Goal: Entertainment & Leisure: Consume media (video, audio)

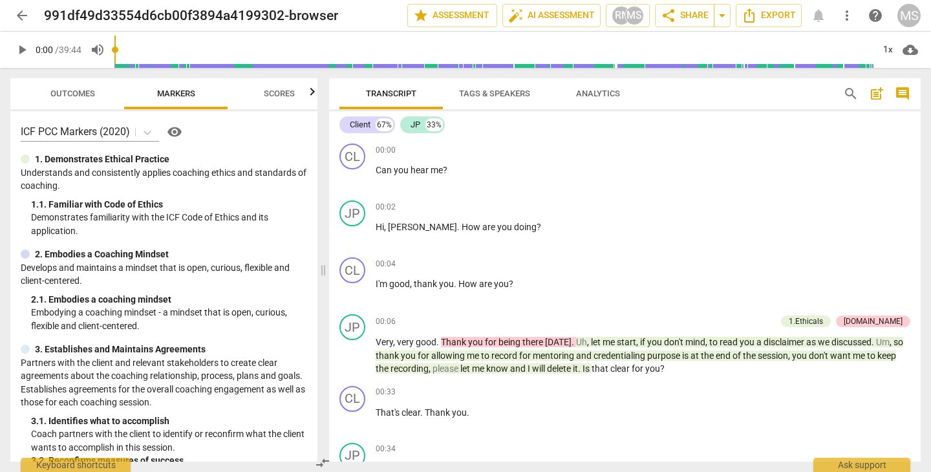
scroll to position [534, 0]
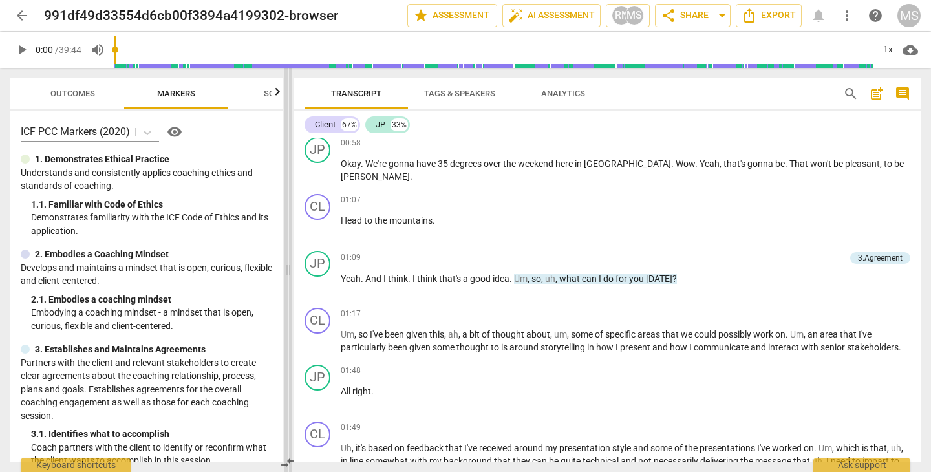
drag, startPoint x: 323, startPoint y: 270, endPoint x: 288, endPoint y: 270, distance: 34.9
click at [288, 270] on span at bounding box center [289, 270] width 8 height 404
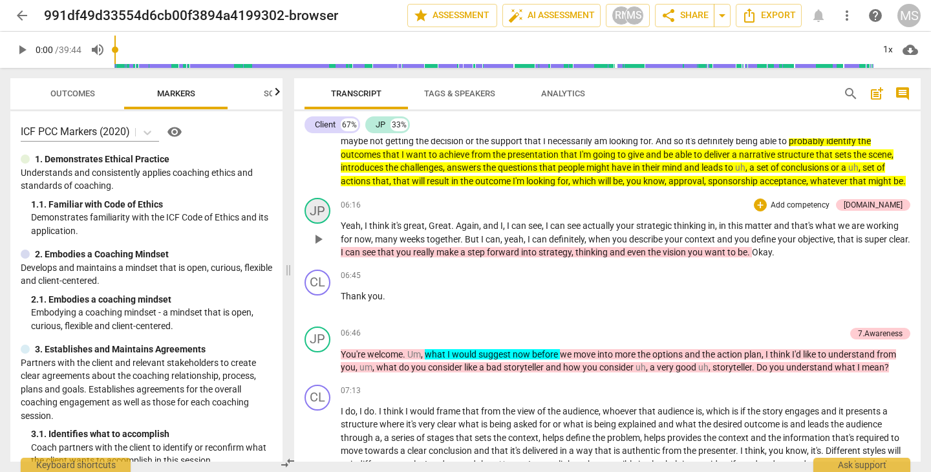
scroll to position [1305, 0]
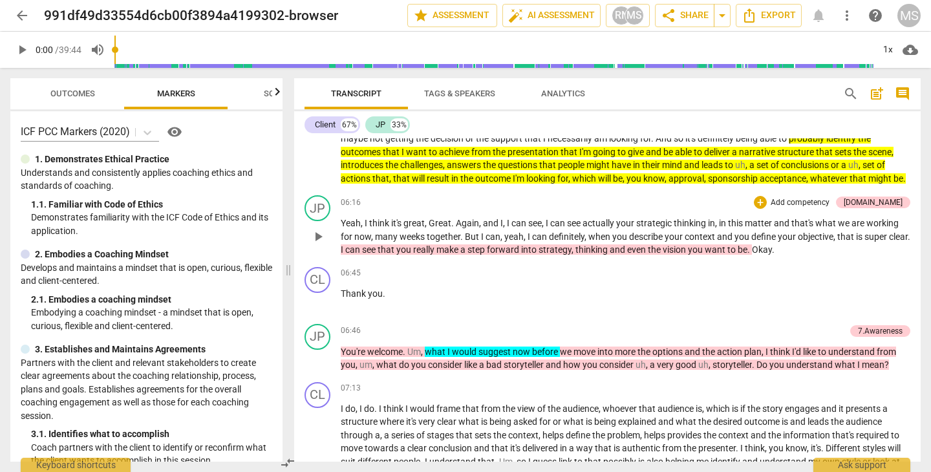
click at [318, 244] on span "play_arrow" at bounding box center [318, 237] width 16 height 16
click at [318, 244] on span "pause" at bounding box center [318, 237] width 16 height 16
click at [319, 242] on span "play_arrow" at bounding box center [318, 237] width 16 height 16
click at [319, 242] on span "pause" at bounding box center [318, 237] width 16 height 16
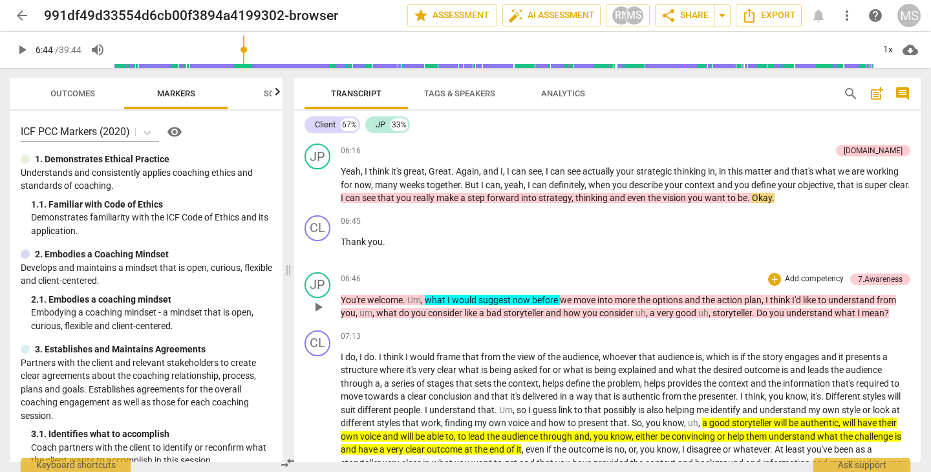
scroll to position [1363, 0]
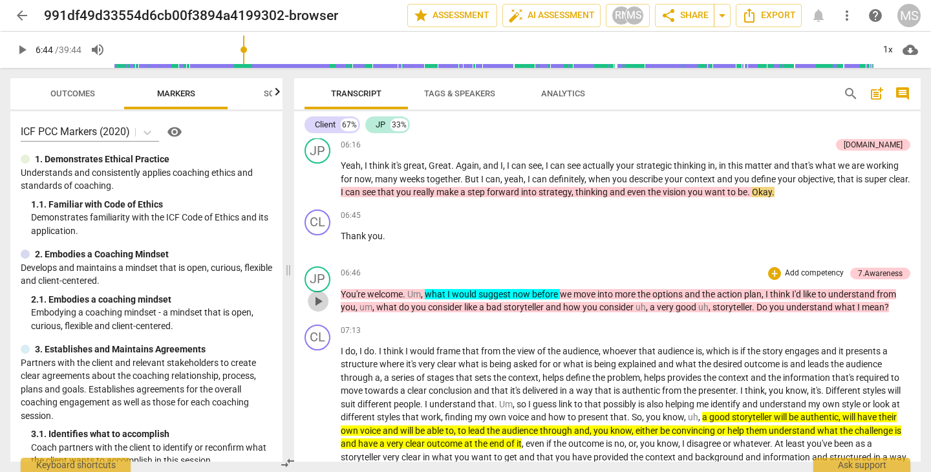
click at [316, 307] on span "play_arrow" at bounding box center [318, 302] width 16 height 16
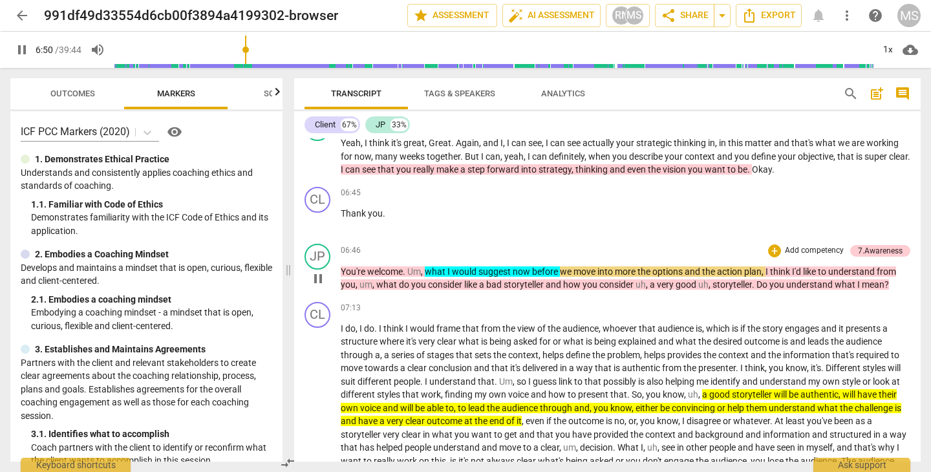
scroll to position [1390, 0]
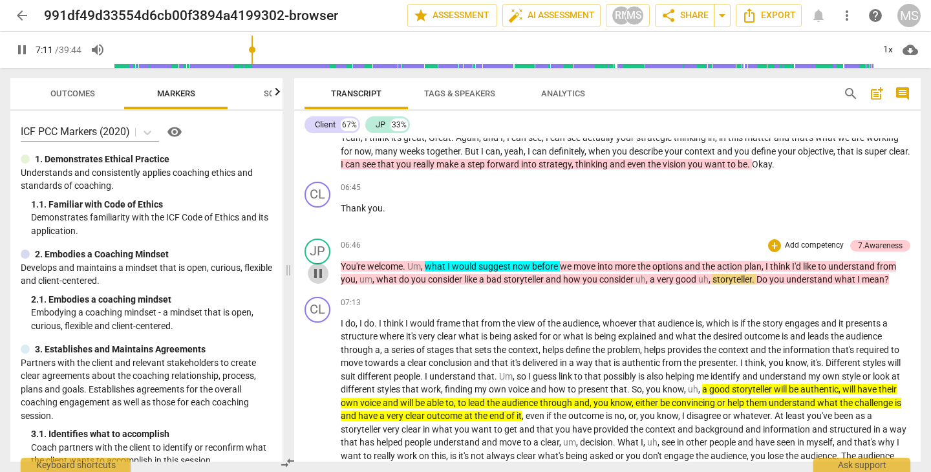
click at [318, 277] on span "pause" at bounding box center [318, 274] width 16 height 16
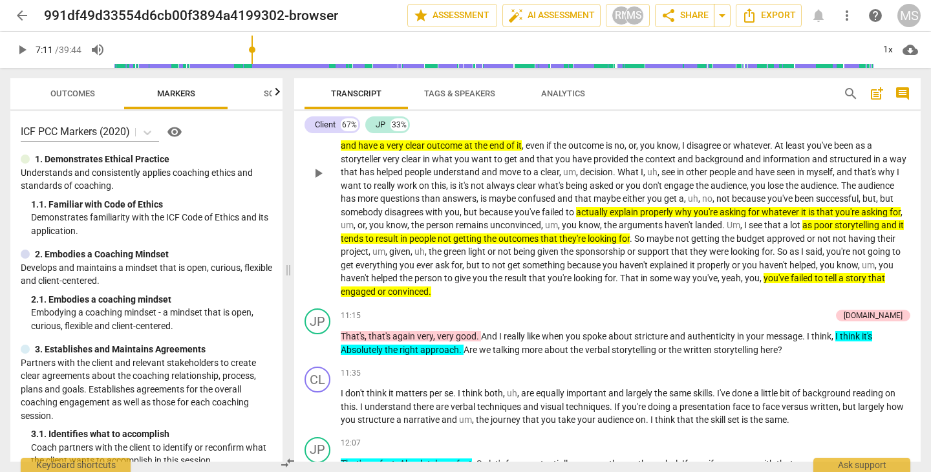
scroll to position [1681, 0]
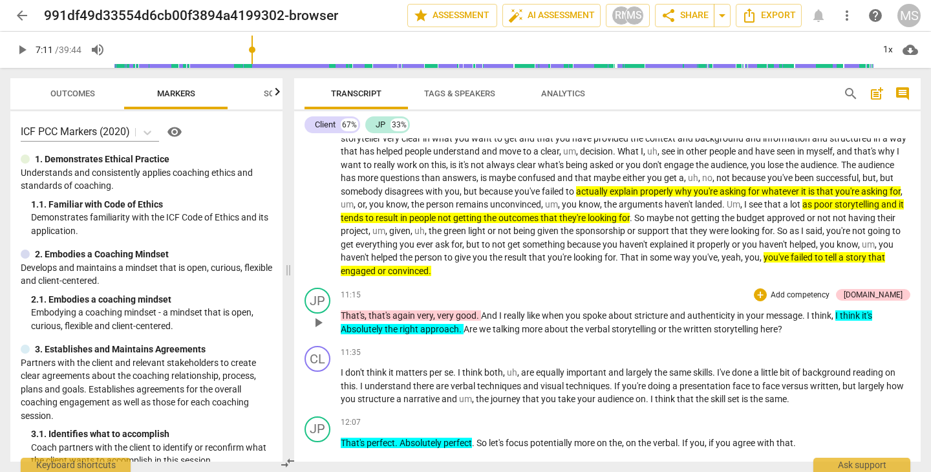
click at [316, 323] on span "play_arrow" at bounding box center [318, 323] width 16 height 16
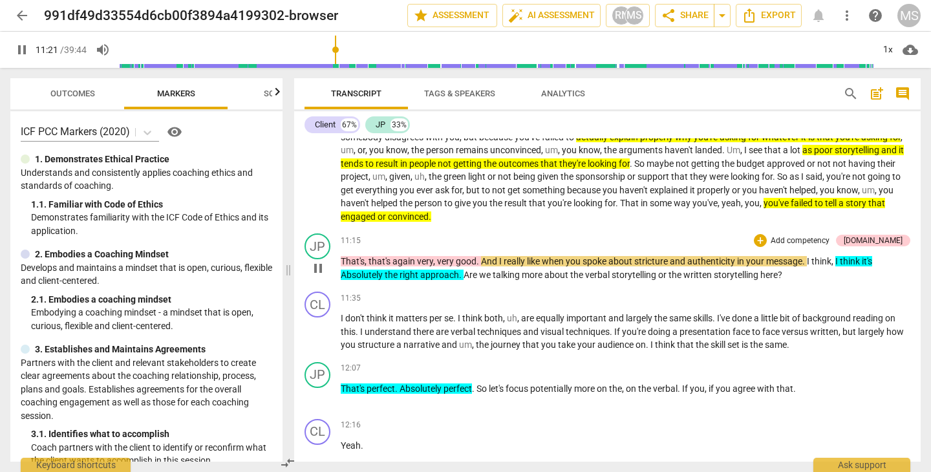
scroll to position [1738, 0]
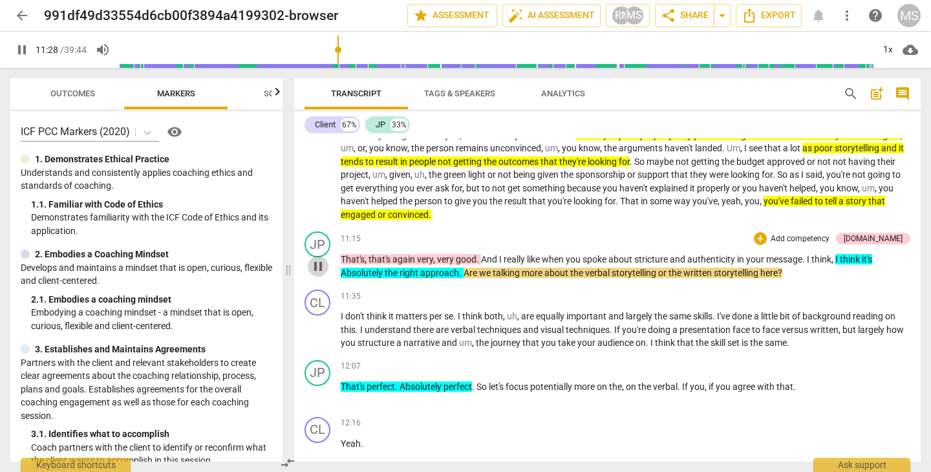
click at [313, 262] on span "pause" at bounding box center [318, 267] width 16 height 16
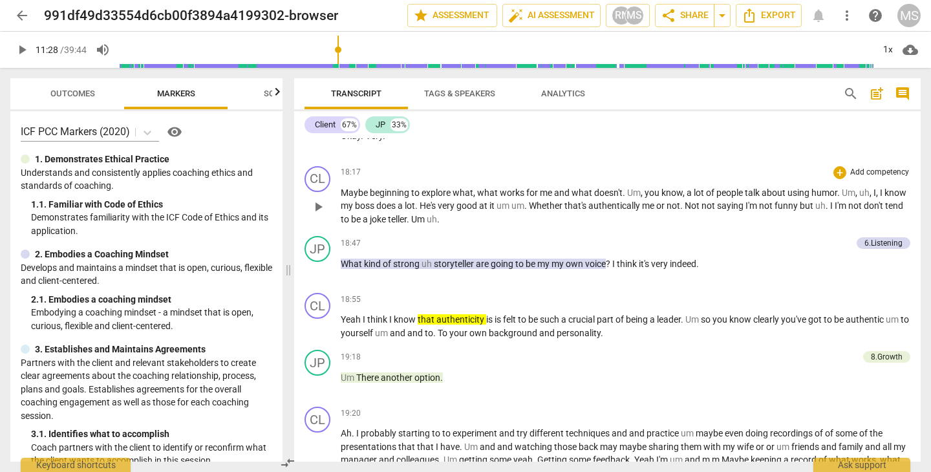
scroll to position [3029, 0]
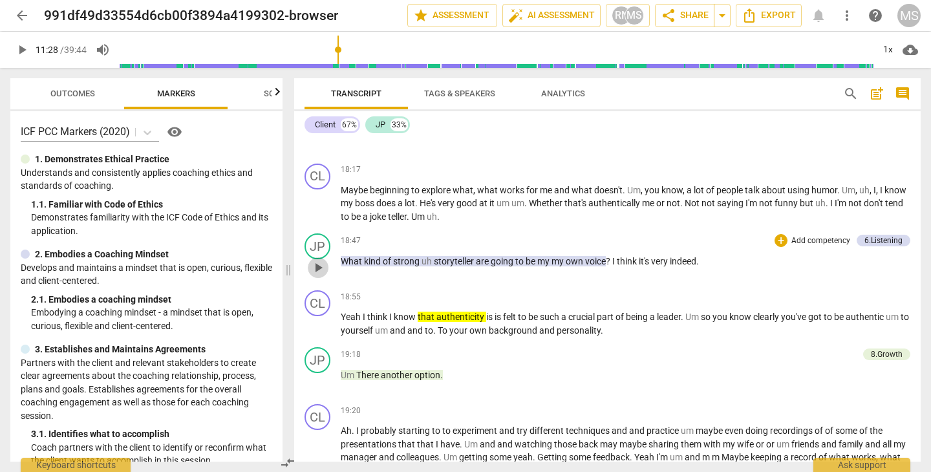
click at [317, 264] on span "play_arrow" at bounding box center [318, 268] width 16 height 16
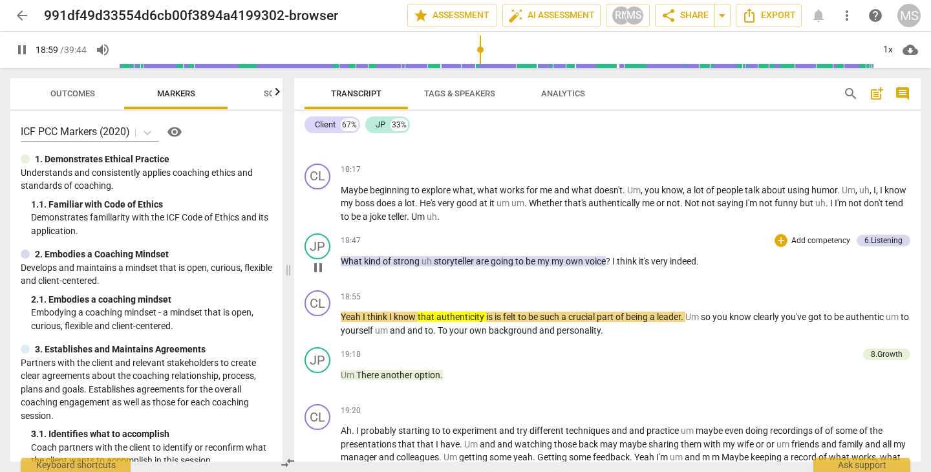
click at [317, 264] on span "pause" at bounding box center [318, 268] width 16 height 16
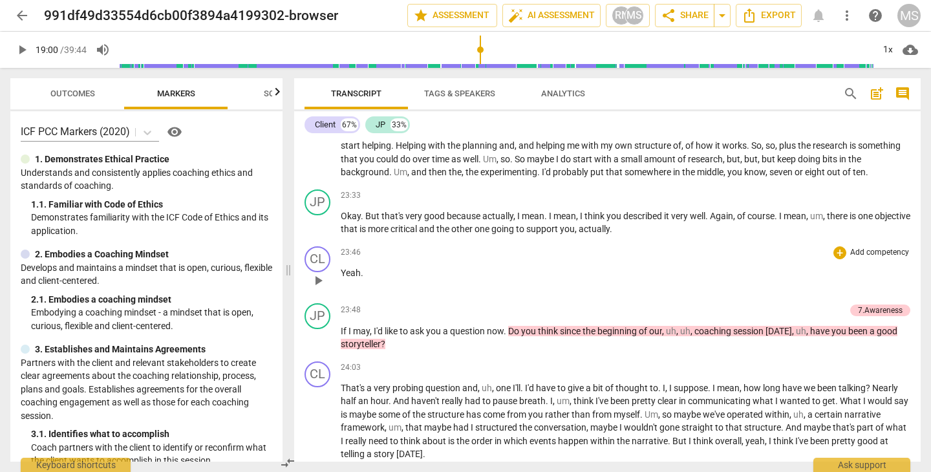
scroll to position [4132, 0]
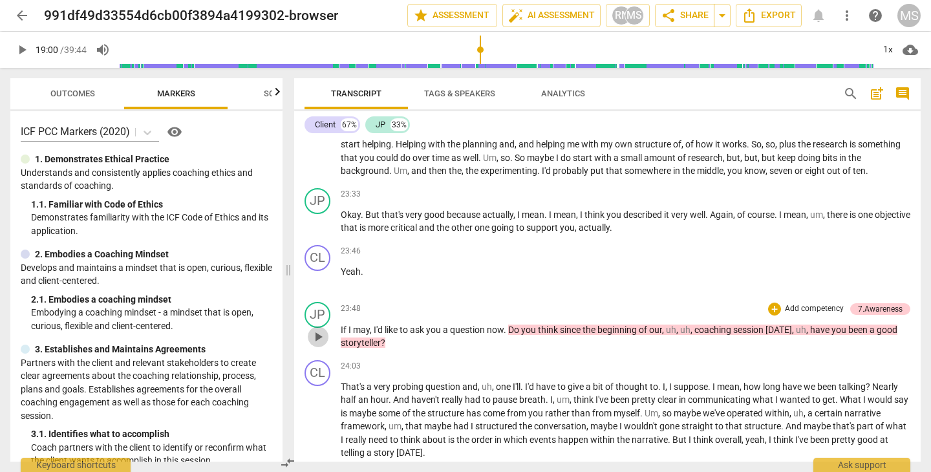
click at [316, 329] on span "play_arrow" at bounding box center [318, 337] width 16 height 16
click at [316, 329] on span "pause" at bounding box center [318, 337] width 16 height 16
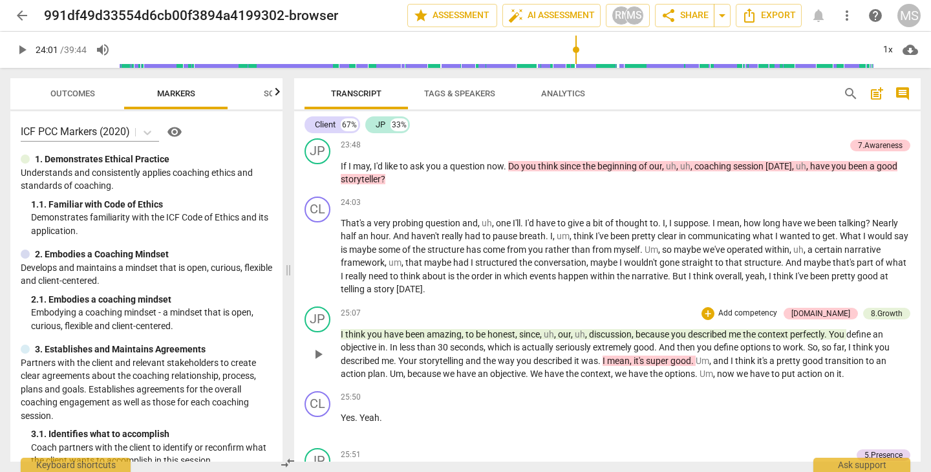
scroll to position [4299, 0]
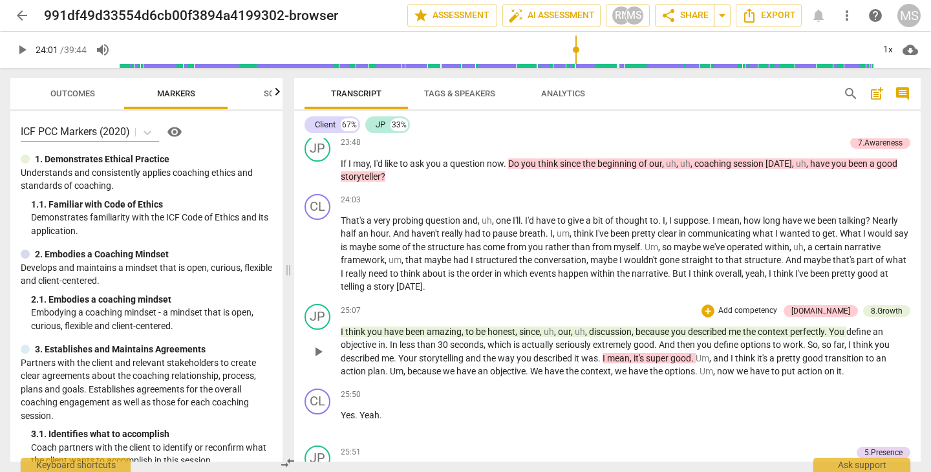
click at [316, 344] on span "play_arrow" at bounding box center [318, 352] width 16 height 16
click at [316, 344] on span "pause" at bounding box center [318, 352] width 16 height 16
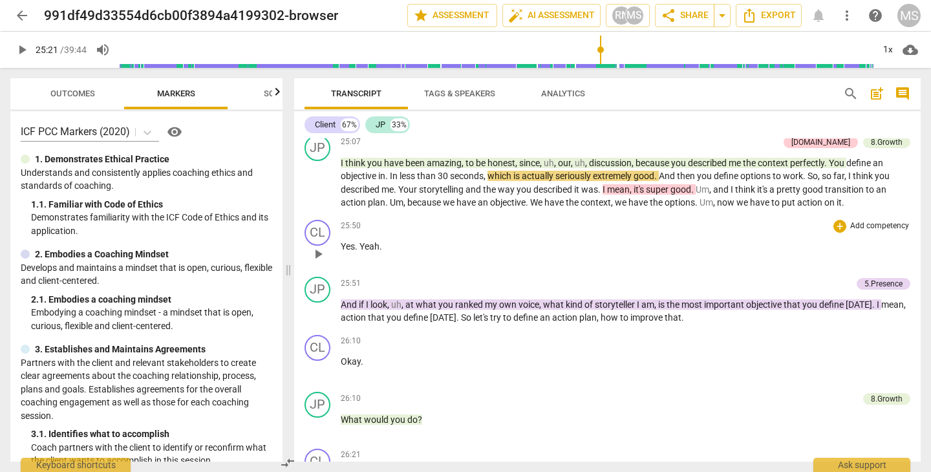
scroll to position [4471, 0]
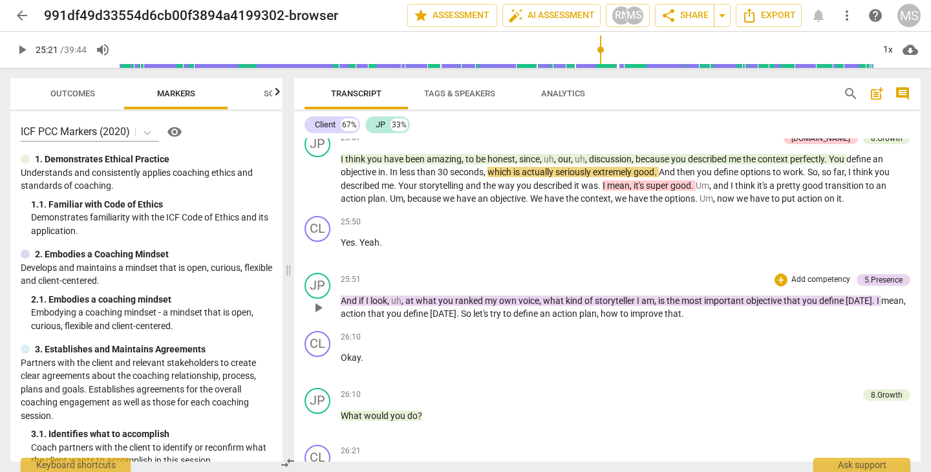
click at [321, 300] on span "play_arrow" at bounding box center [318, 308] width 16 height 16
click at [321, 300] on span "pause" at bounding box center [318, 308] width 16 height 16
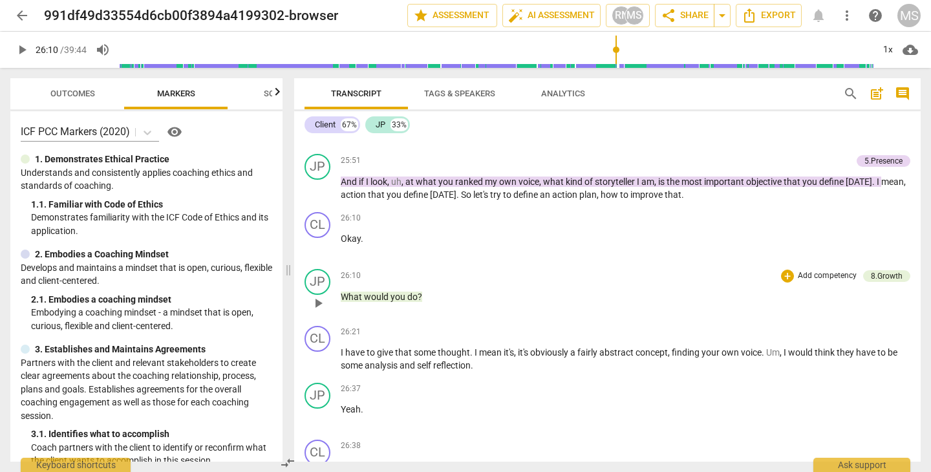
scroll to position [4592, 0]
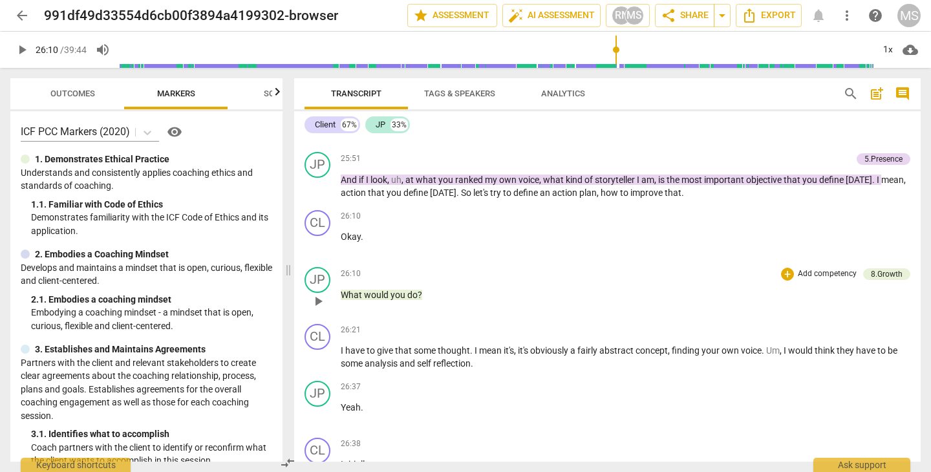
click at [320, 294] on span "play_arrow" at bounding box center [318, 302] width 16 height 16
click at [320, 294] on span "pause" at bounding box center [318, 302] width 16 height 16
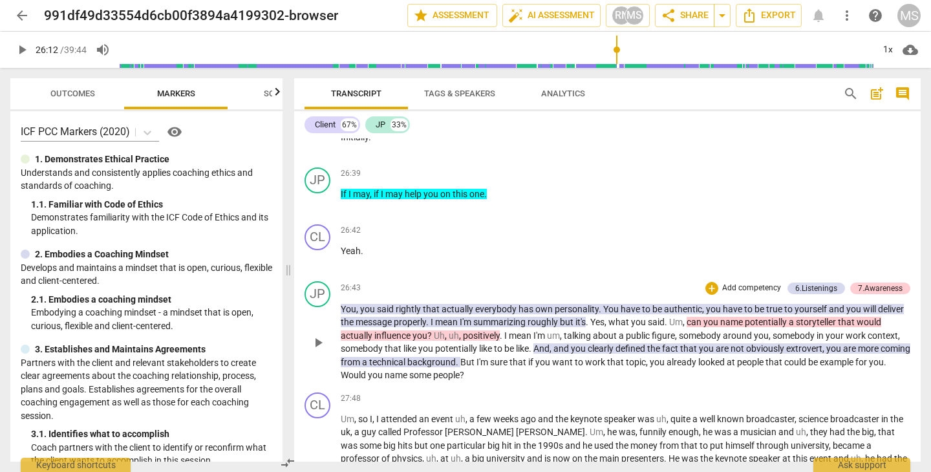
scroll to position [4922, 0]
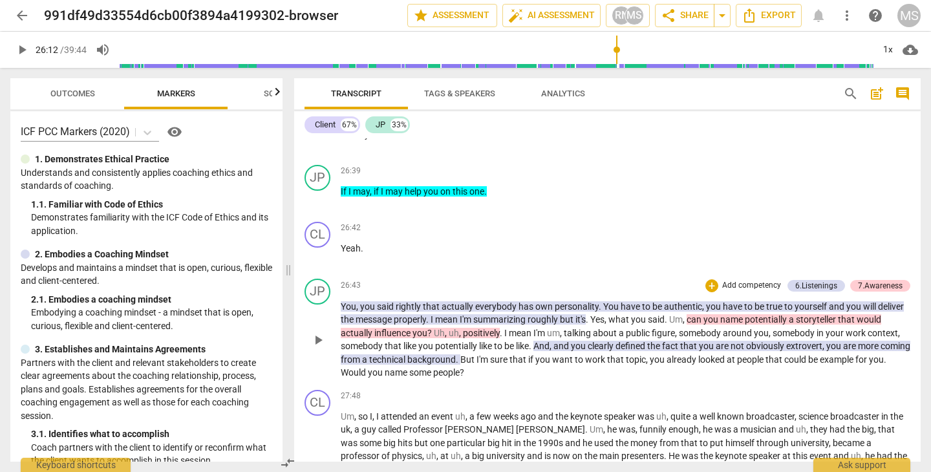
click at [316, 332] on span "play_arrow" at bounding box center [318, 340] width 16 height 16
click at [316, 332] on span "pause" at bounding box center [318, 340] width 16 height 16
click at [318, 332] on span "play_arrow" at bounding box center [318, 340] width 16 height 16
click at [316, 332] on span "pause" at bounding box center [318, 340] width 16 height 16
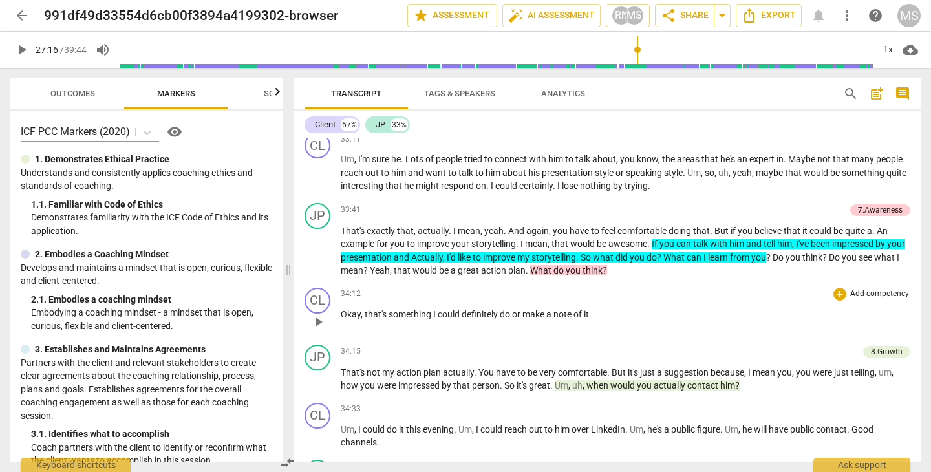
scroll to position [6292, 0]
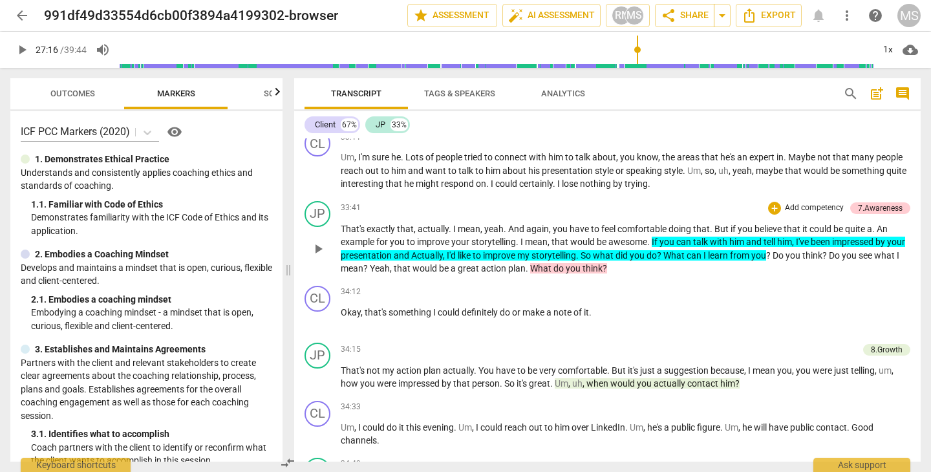
click at [318, 241] on span "play_arrow" at bounding box center [318, 249] width 16 height 16
click at [318, 241] on span "pause" at bounding box center [318, 249] width 16 height 16
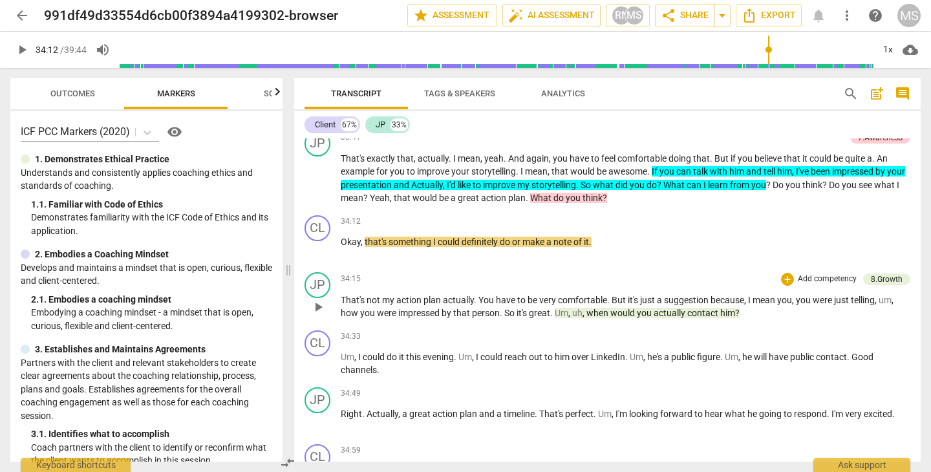
scroll to position [6366, 0]
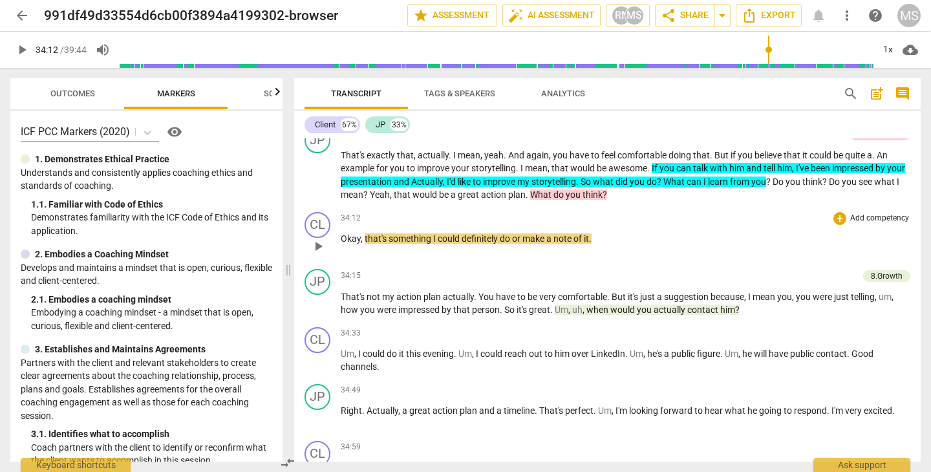
click at [318, 239] on span "play_arrow" at bounding box center [318, 247] width 16 height 16
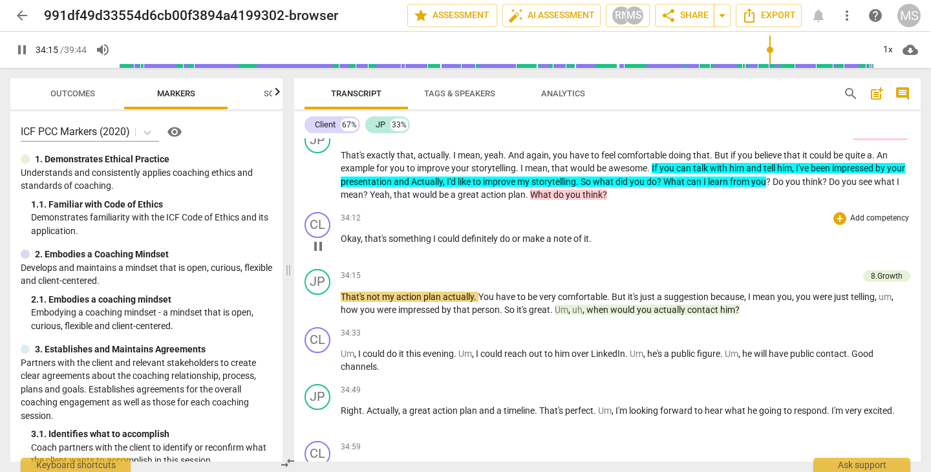
click at [318, 239] on span "pause" at bounding box center [318, 247] width 16 height 16
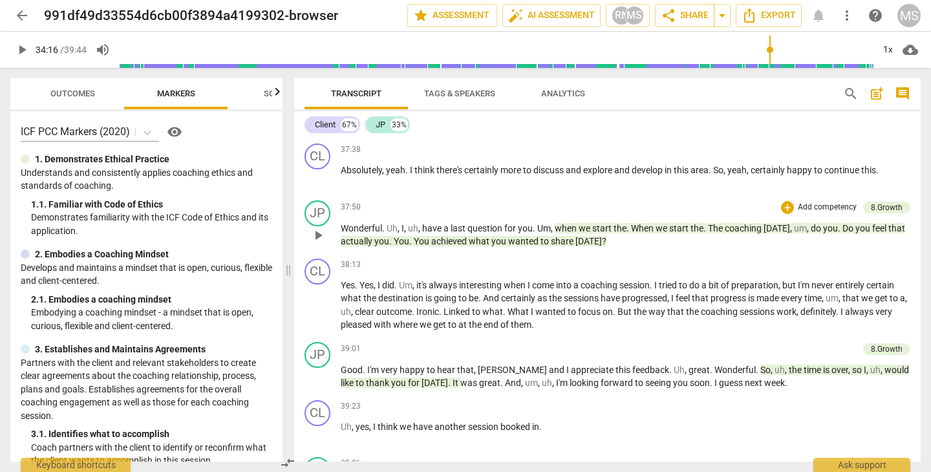
scroll to position [7004, 0]
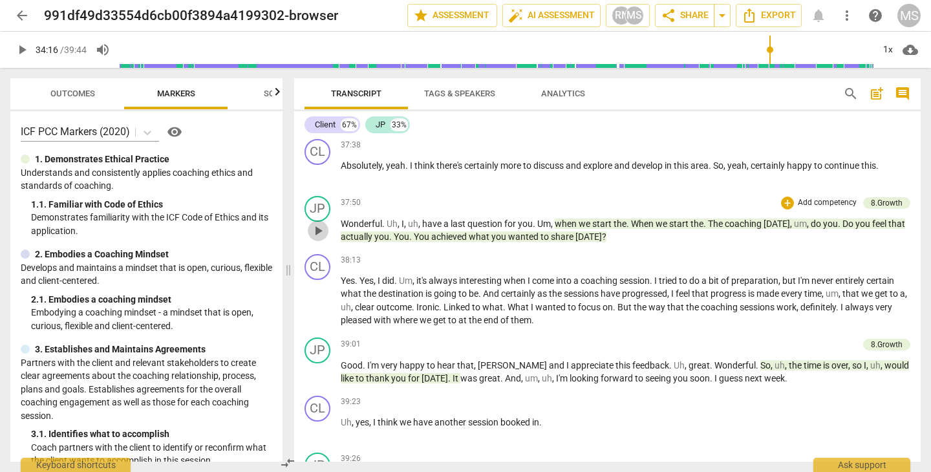
click at [316, 223] on span "play_arrow" at bounding box center [318, 231] width 16 height 16
click at [316, 223] on span "pause" at bounding box center [318, 231] width 16 height 16
type input "2292"
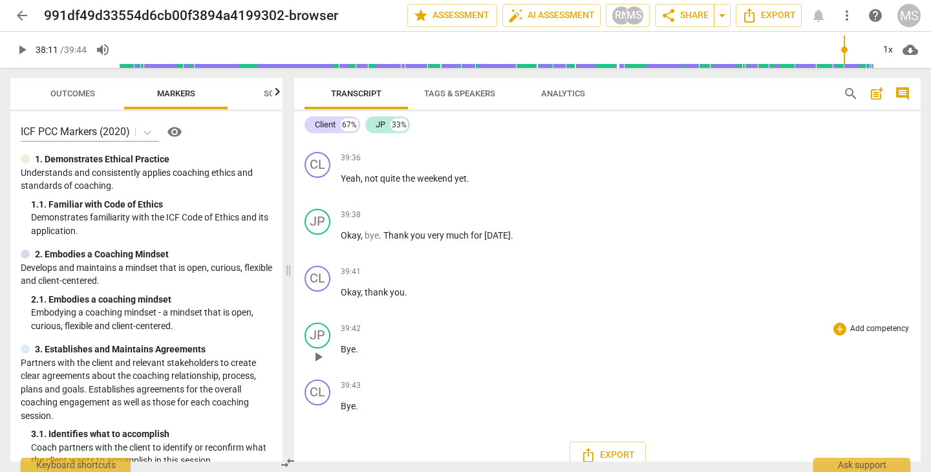
scroll to position [7361, 0]
